Goal: Information Seeking & Learning: Find specific page/section

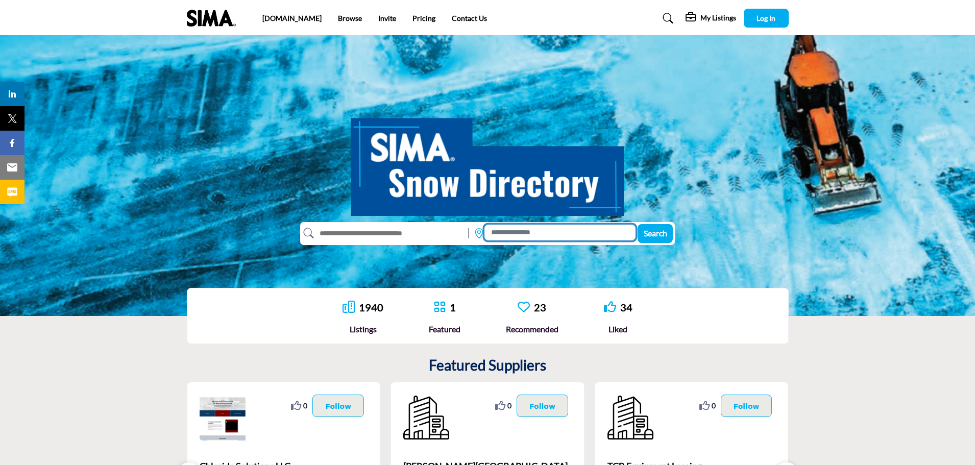
click at [512, 233] on input at bounding box center [560, 233] width 151 height 16
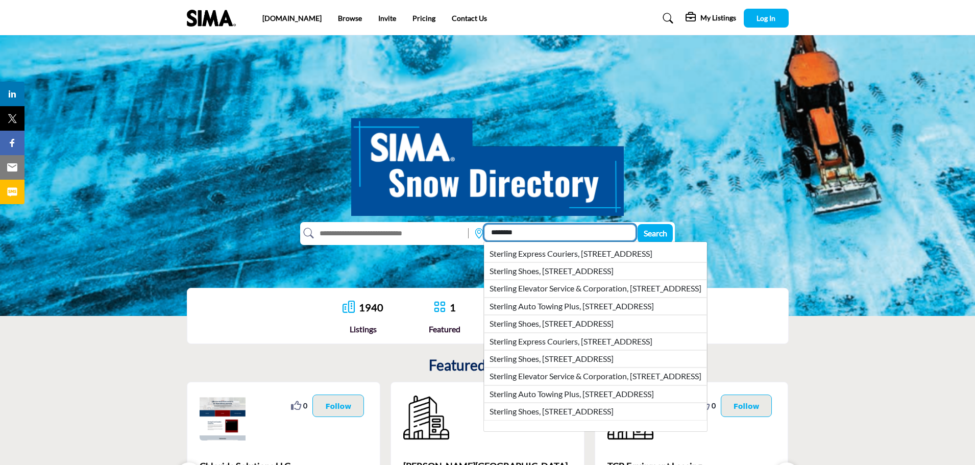
type input "********"
click at [388, 234] on input "text" at bounding box center [389, 233] width 150 height 16
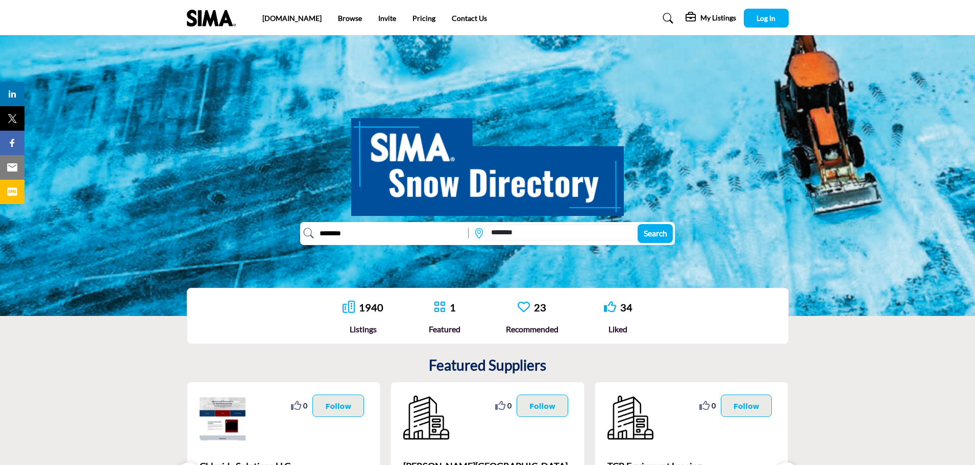
type input "********"
drag, startPoint x: 535, startPoint y: 234, endPoint x: 429, endPoint y: 234, distance: 105.7
click at [429, 234] on div "******** ******** Search Sterling Express Couriers, 1469 Rupert St, North Vanco…" at bounding box center [486, 233] width 373 height 23
click at [661, 236] on span "Search" at bounding box center [655, 233] width 23 height 10
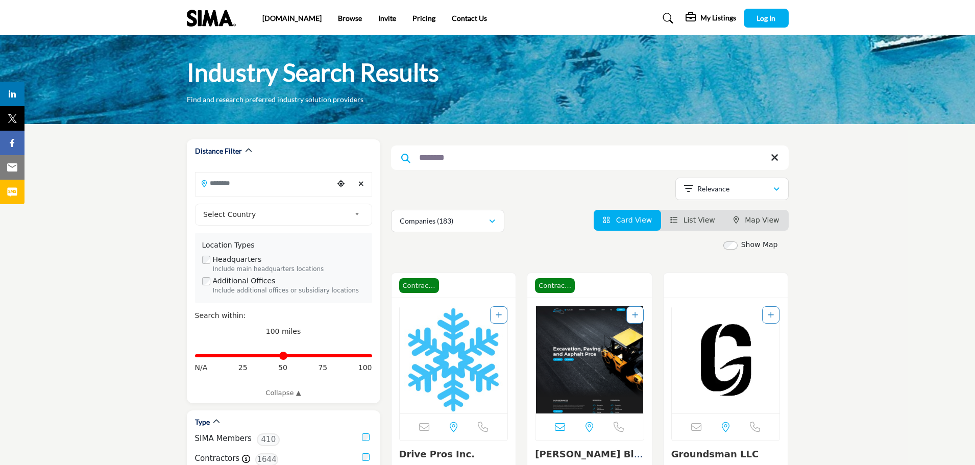
click at [455, 157] on input "********" at bounding box center [590, 158] width 398 height 25
type input "**********"
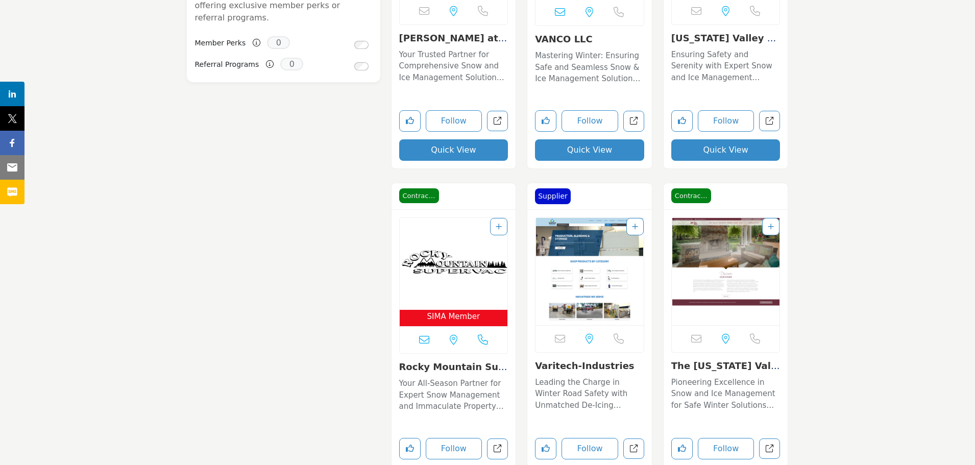
scroll to position [1072, 0]
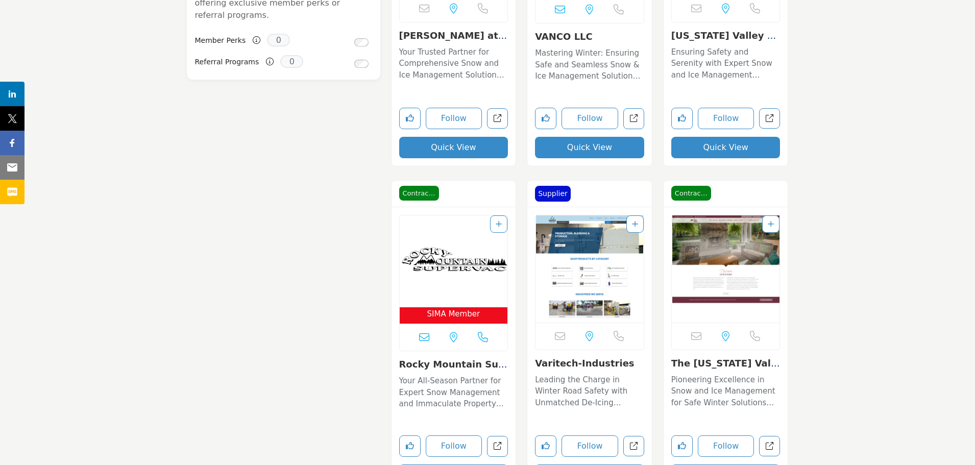
click at [446, 261] on img "Open Listing in new tab" at bounding box center [454, 261] width 108 height 92
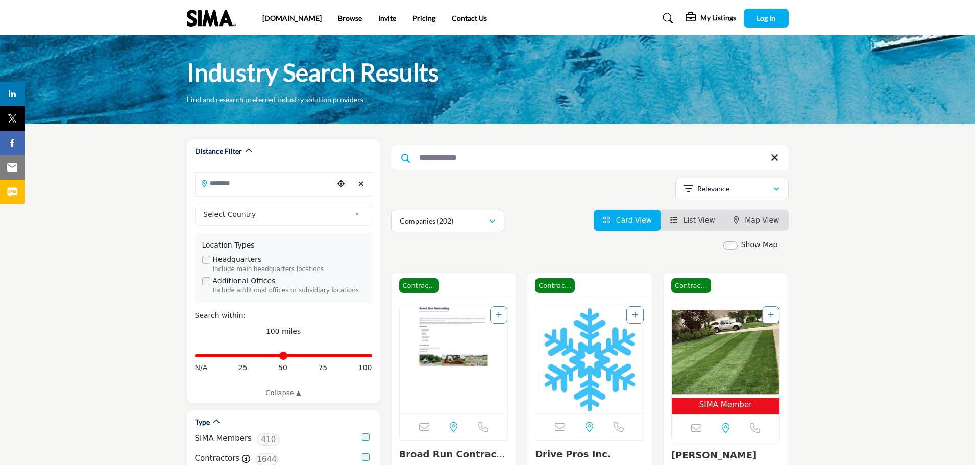
drag, startPoint x: 885, startPoint y: 333, endPoint x: 888, endPoint y: 83, distance: 250.7
click at [763, 223] on span "Map View" at bounding box center [762, 220] width 34 height 8
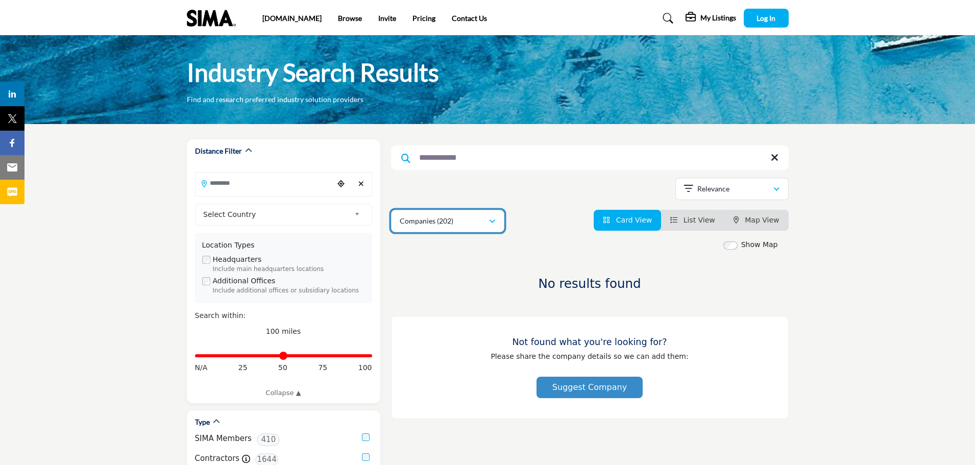
click at [485, 222] on div "Companies (202)" at bounding box center [444, 221] width 89 height 12
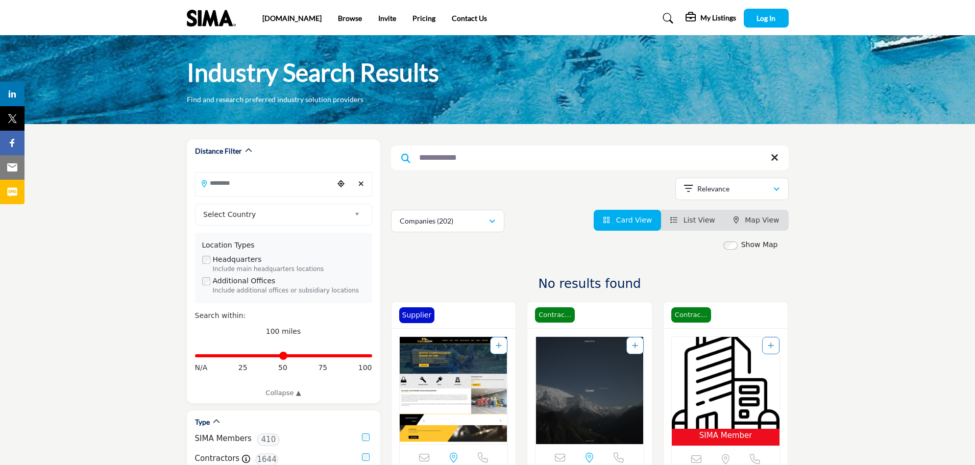
click at [632, 166] on input "**********" at bounding box center [590, 158] width 398 height 25
click at [768, 154] on input "**********" at bounding box center [590, 158] width 398 height 25
click at [774, 157] on icon at bounding box center [775, 158] width 8 height 10
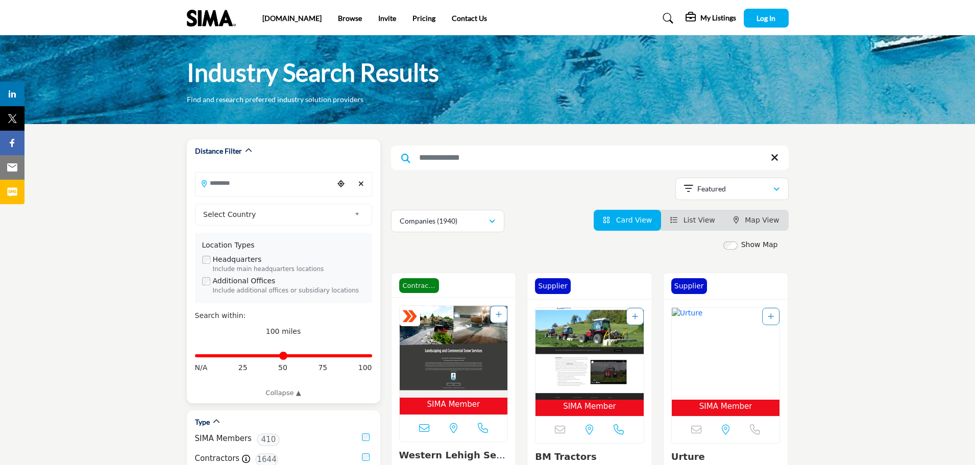
click at [344, 180] on div "Choose your current location" at bounding box center [340, 184] width 15 height 22
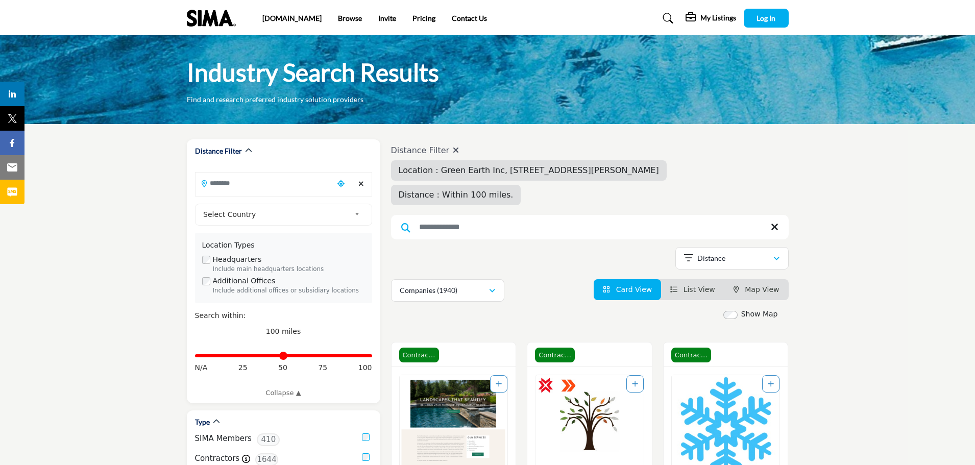
type input "**********"
click at [727, 266] on button "Distance" at bounding box center [732, 258] width 113 height 22
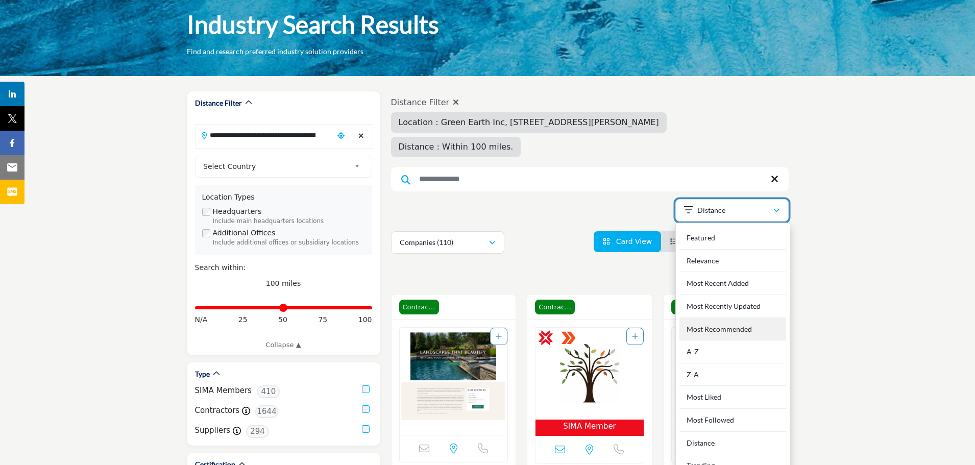
scroll to position [102, 0]
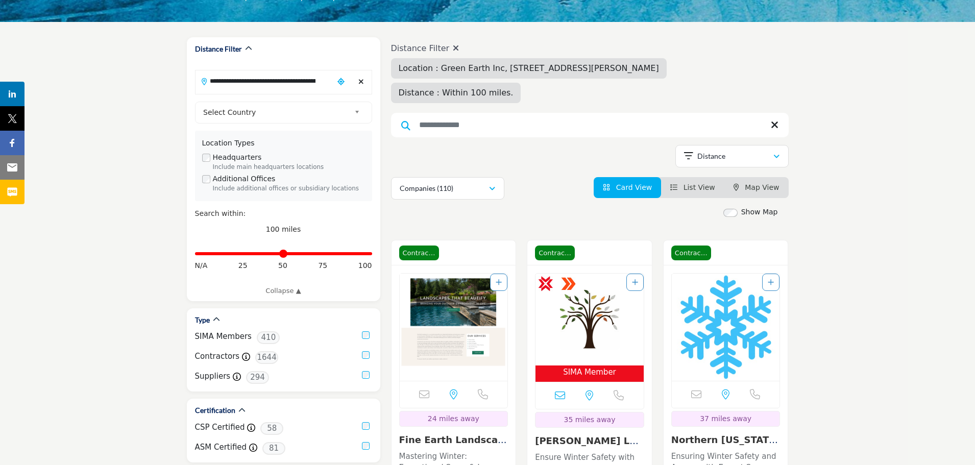
click at [764, 187] on span "Map View" at bounding box center [762, 187] width 34 height 8
click at [767, 184] on span "Map View" at bounding box center [762, 187] width 34 height 8
click at [694, 191] on span "List View" at bounding box center [700, 187] width 32 height 8
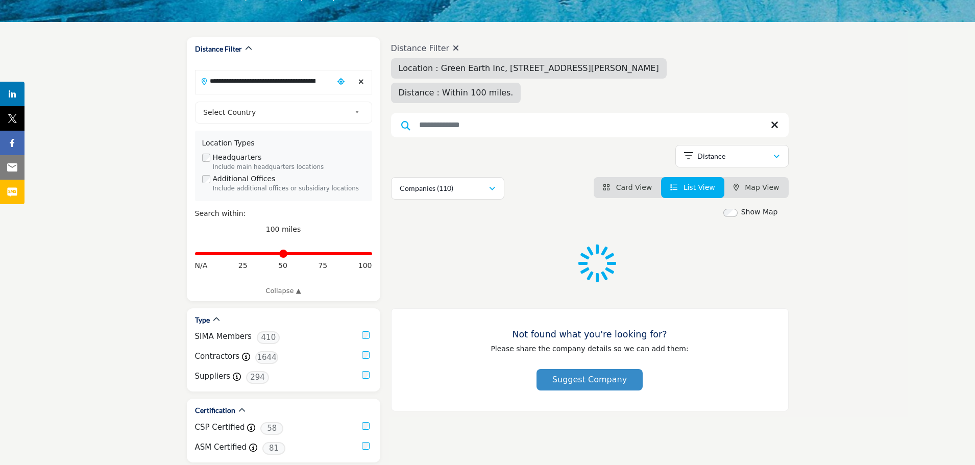
click at [739, 187] on icon "Map View" at bounding box center [737, 187] width 6 height 7
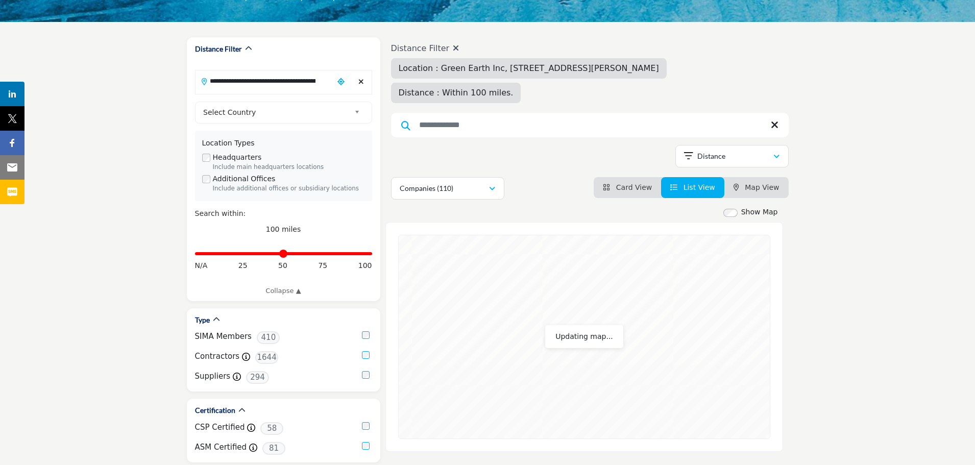
click at [751, 188] on span "Map View" at bounding box center [762, 187] width 34 height 8
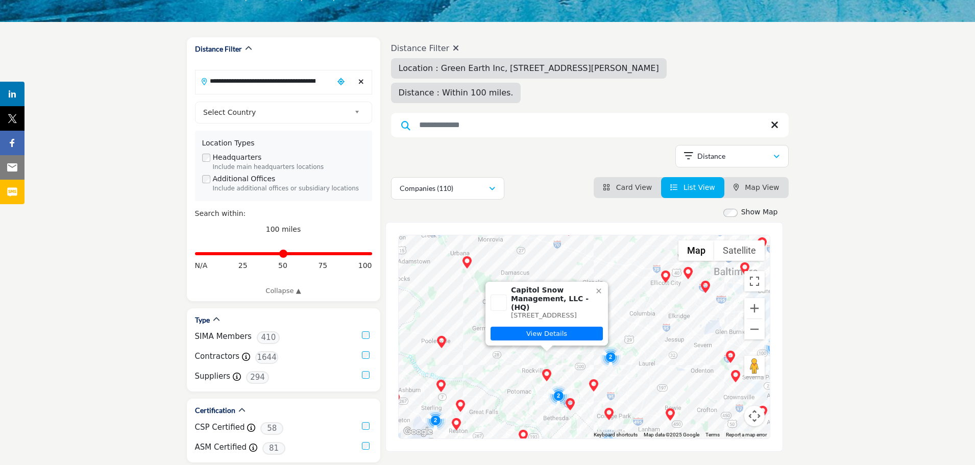
drag, startPoint x: 653, startPoint y: 317, endPoint x: 672, endPoint y: 305, distance: 22.7
click at [676, 300] on div "Capitol Snow Management, LLC - (HQ) 12529 Parklawn Dr, Rockville, MD 20852-1701…" at bounding box center [584, 336] width 371 height 203
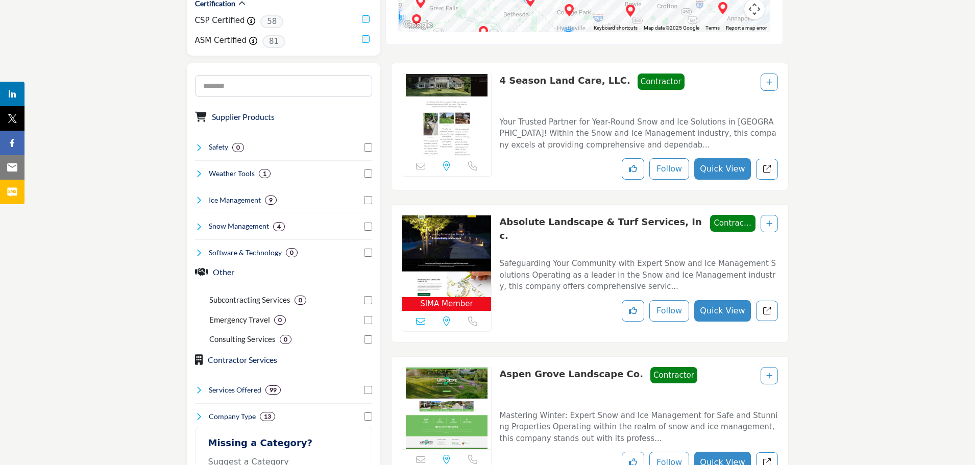
drag, startPoint x: 630, startPoint y: 390, endPoint x: 655, endPoint y: 375, distance: 29.1
click at [650, 384] on div "Contractor Contractor" at bounding box center [673, 375] width 47 height 17
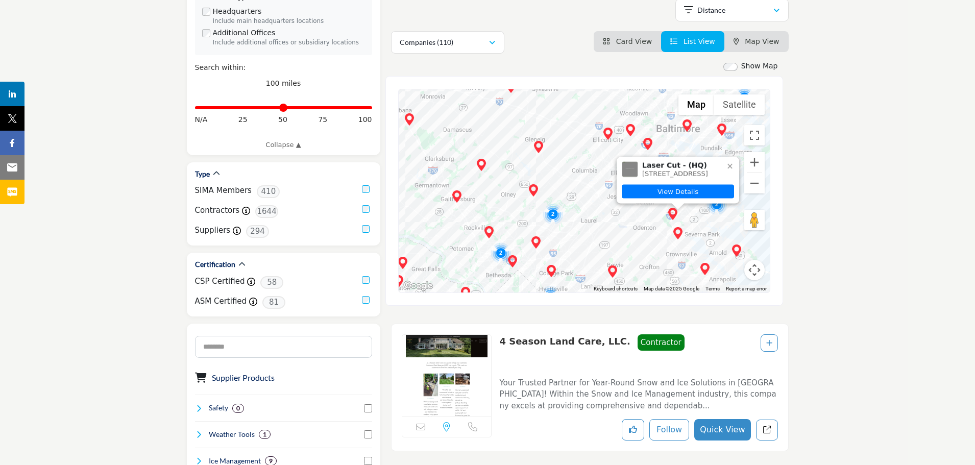
scroll to position [249, 0]
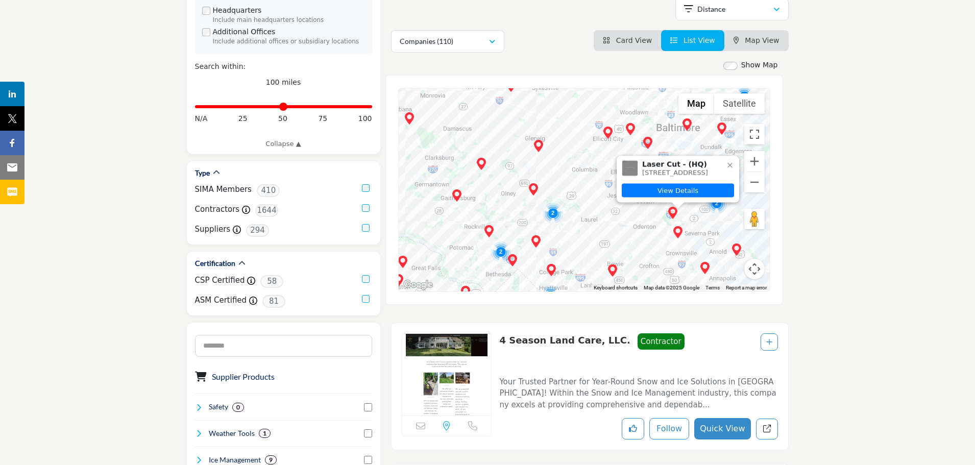
click at [753, 269] on button "Map camera controls" at bounding box center [754, 269] width 20 height 20
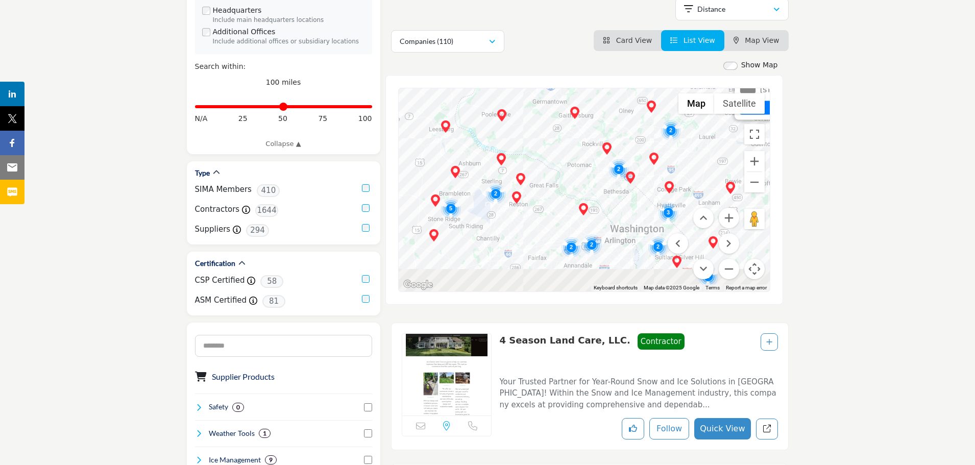
drag, startPoint x: 568, startPoint y: 244, endPoint x: 708, endPoint y: 135, distance: 176.5
click at [709, 135] on div "Laser Cut - (HQ) 819 Old Herald Harbor Rd, Crownsville, MD 21032-1522, USA View…" at bounding box center [584, 189] width 371 height 203
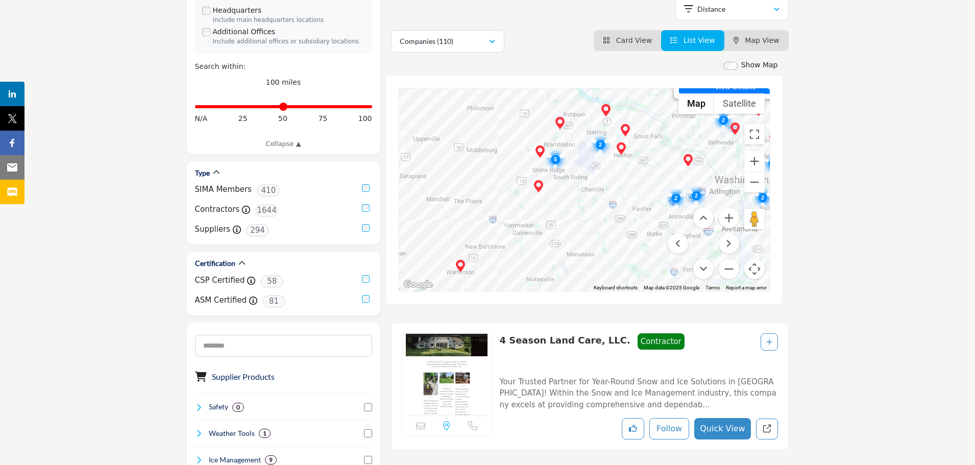
drag, startPoint x: 518, startPoint y: 253, endPoint x: 599, endPoint y: 150, distance: 131.3
click at [599, 150] on div "Inside Out Services LLC - (HQ) 2700 Garfield Ave, Silver Spring, MD 20910-1825,…" at bounding box center [584, 189] width 371 height 203
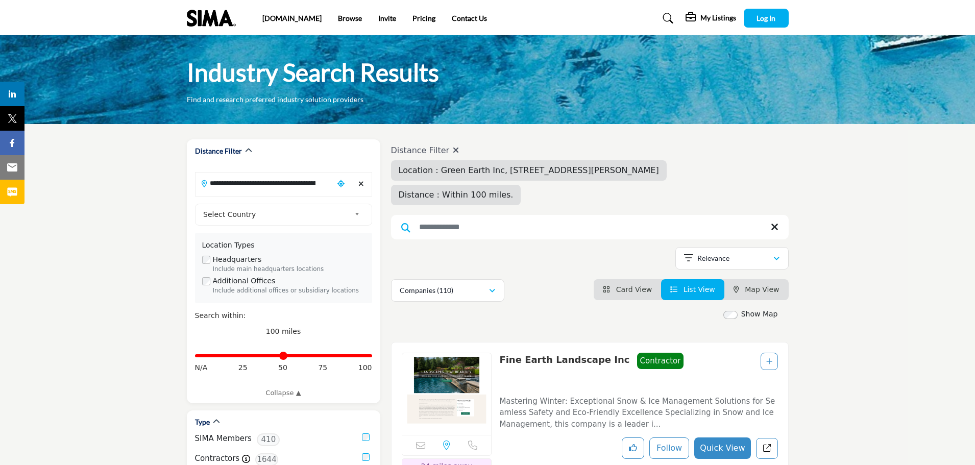
click at [757, 294] on span "Map View" at bounding box center [762, 289] width 34 height 8
click at [757, 288] on span "Map View" at bounding box center [762, 289] width 34 height 8
click at [760, 291] on span "Map View" at bounding box center [762, 289] width 34 height 8
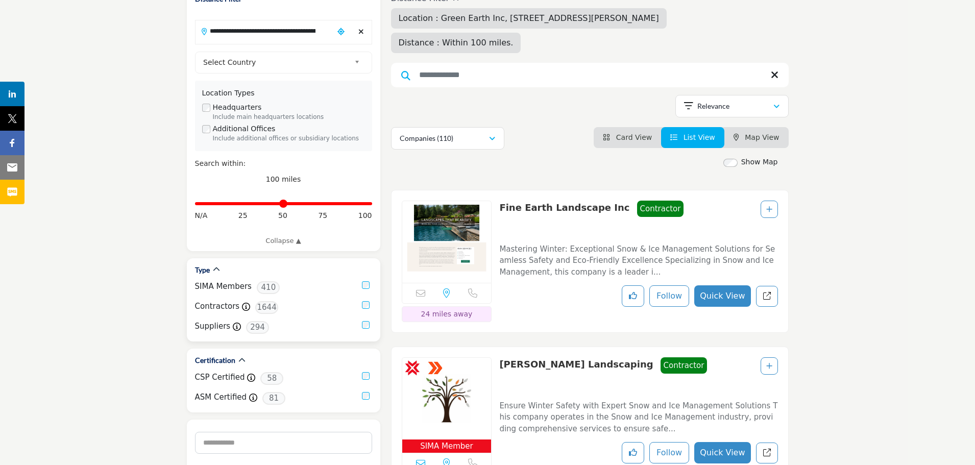
scroll to position [153, 0]
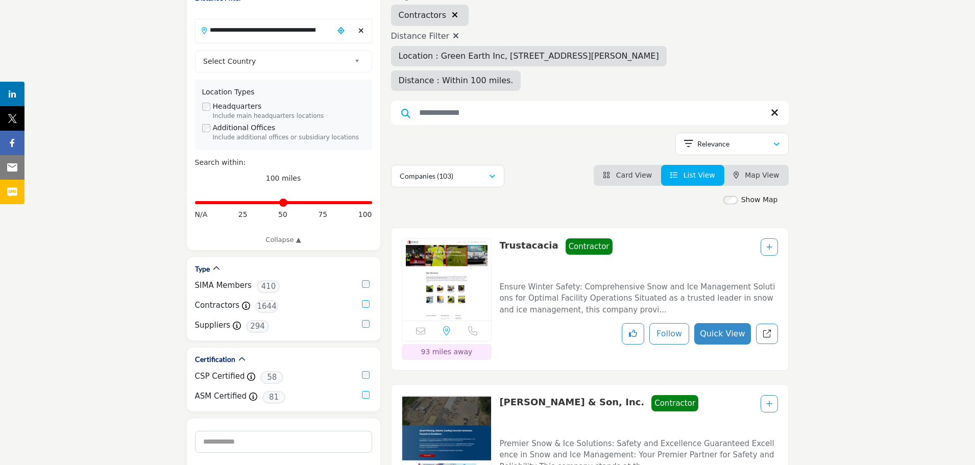
click at [766, 173] on span "Map View" at bounding box center [762, 175] width 34 height 8
click at [439, 117] on input "Search Keyword" at bounding box center [590, 113] width 398 height 25
click at [736, 148] on div "Relevance" at bounding box center [728, 144] width 89 height 12
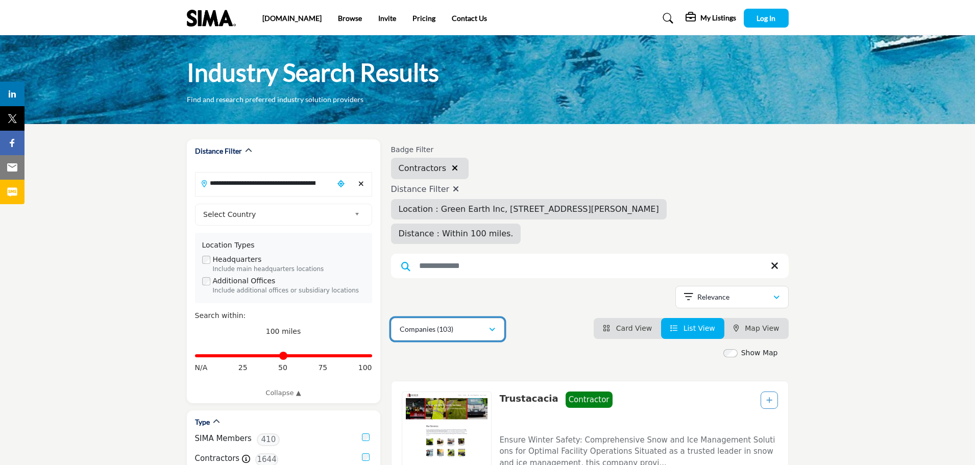
click at [448, 338] on button "Companies (103)" at bounding box center [447, 329] width 113 height 22
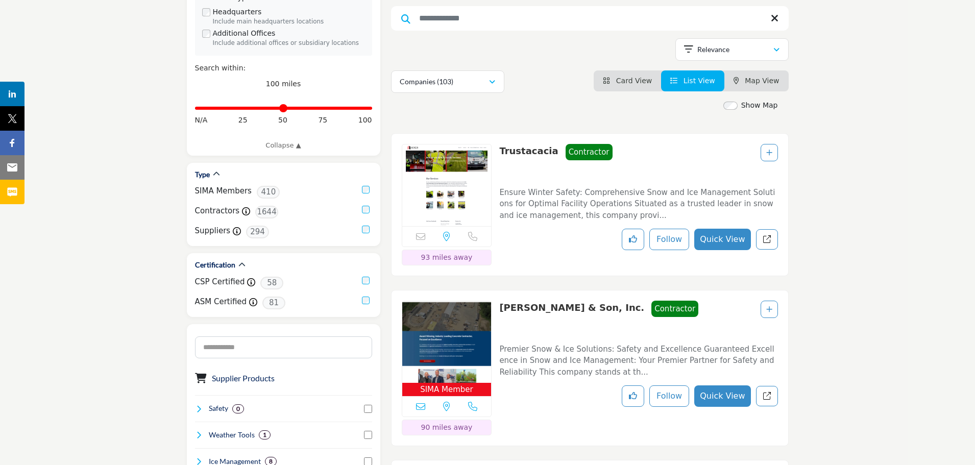
scroll to position [306, 0]
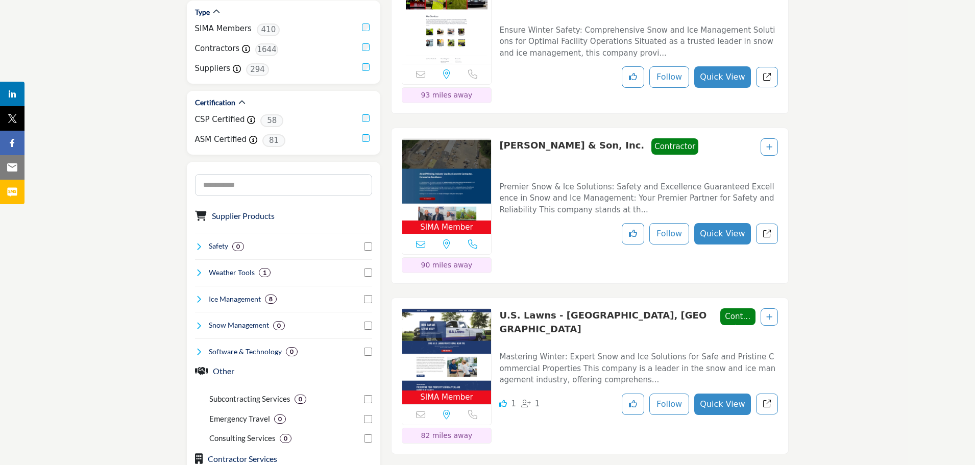
scroll to position [511, 0]
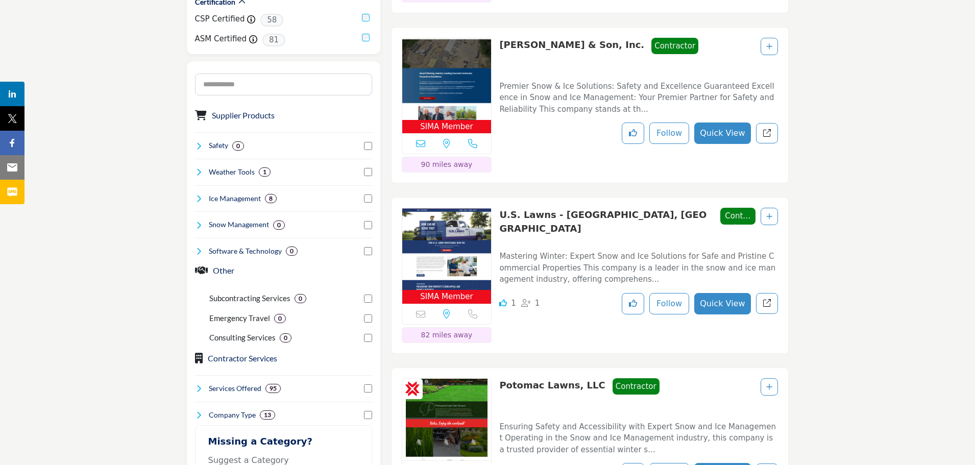
drag, startPoint x: 122, startPoint y: 260, endPoint x: 151, endPoint y: 194, distance: 71.8
